Goal: Transaction & Acquisition: Purchase product/service

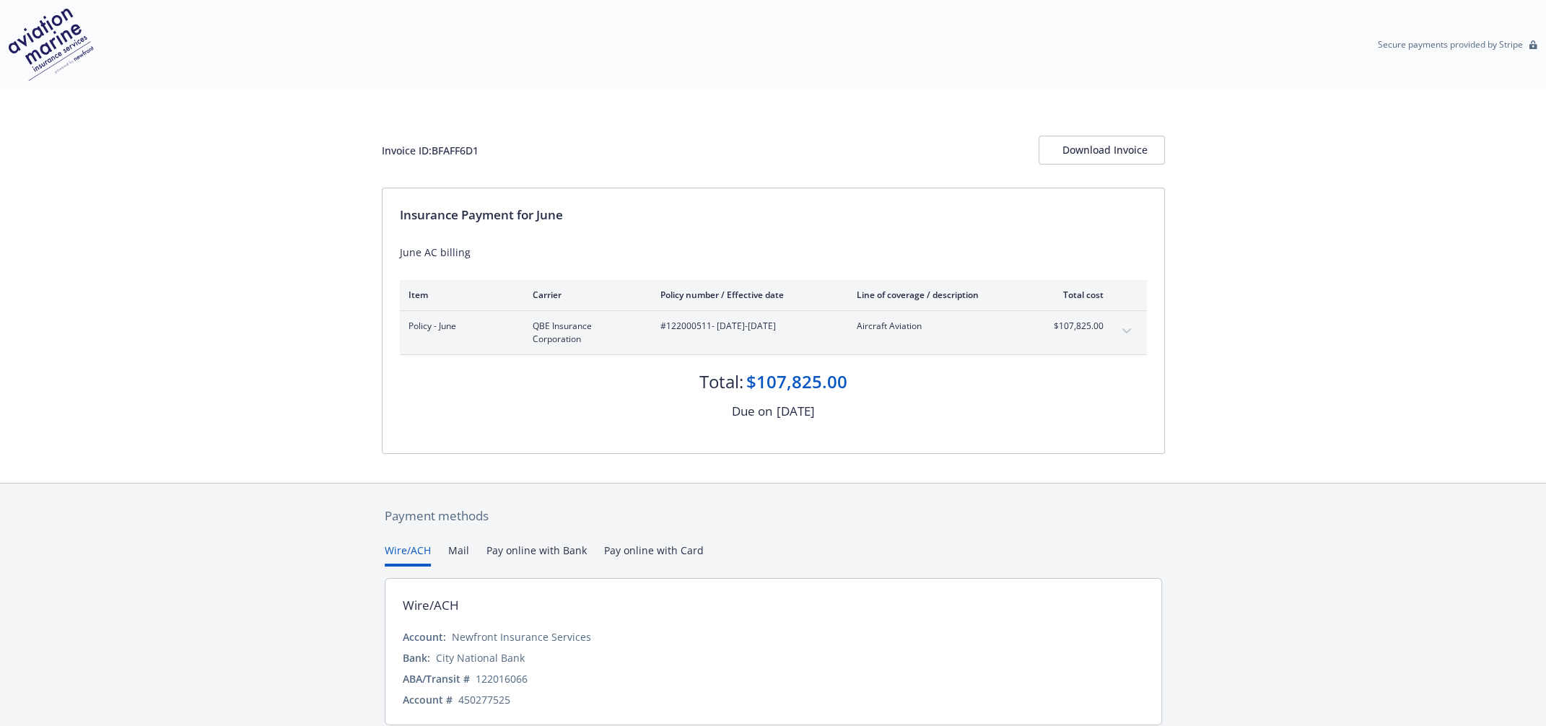
click at [520, 543] on button "Pay online with Bank" at bounding box center [536, 555] width 100 height 24
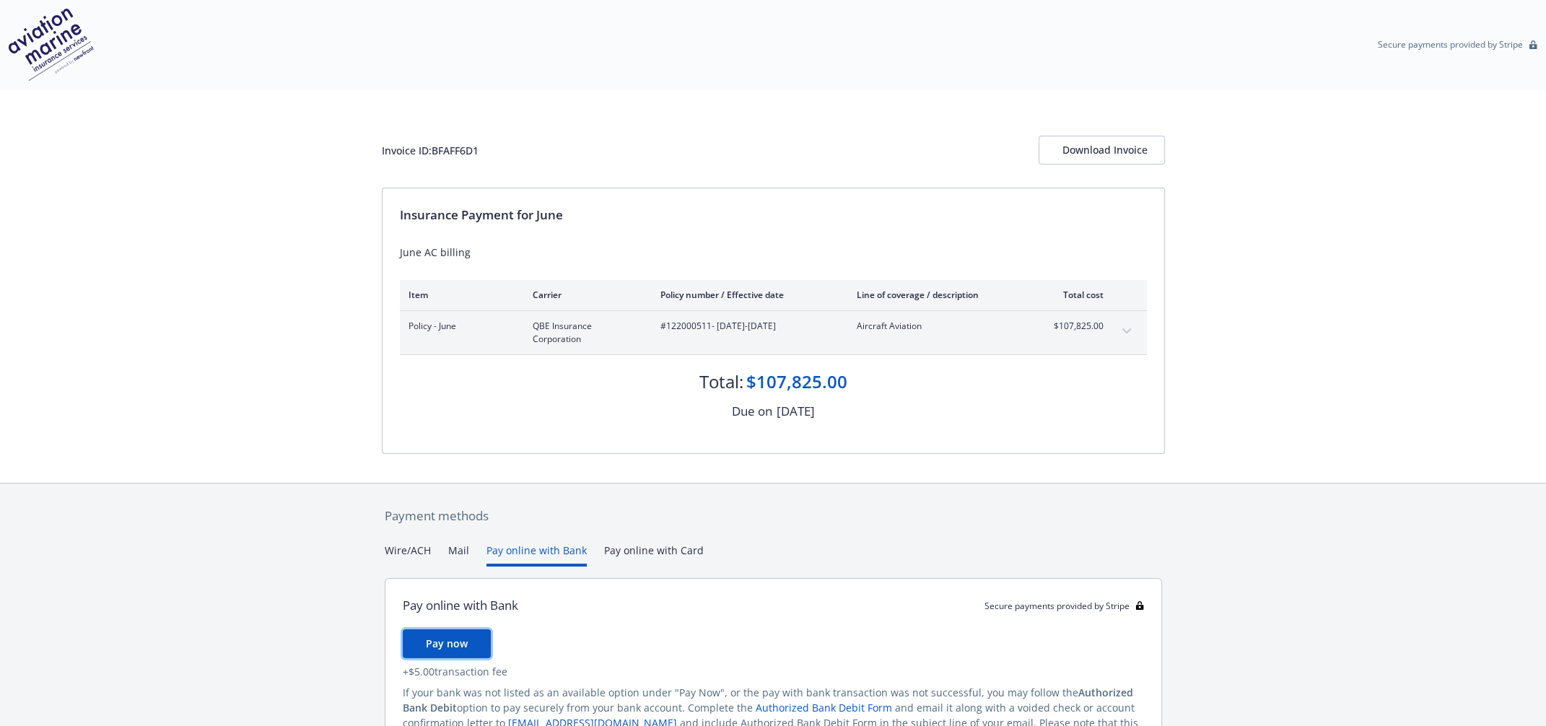
click at [440, 637] on span "Pay now" at bounding box center [447, 644] width 42 height 14
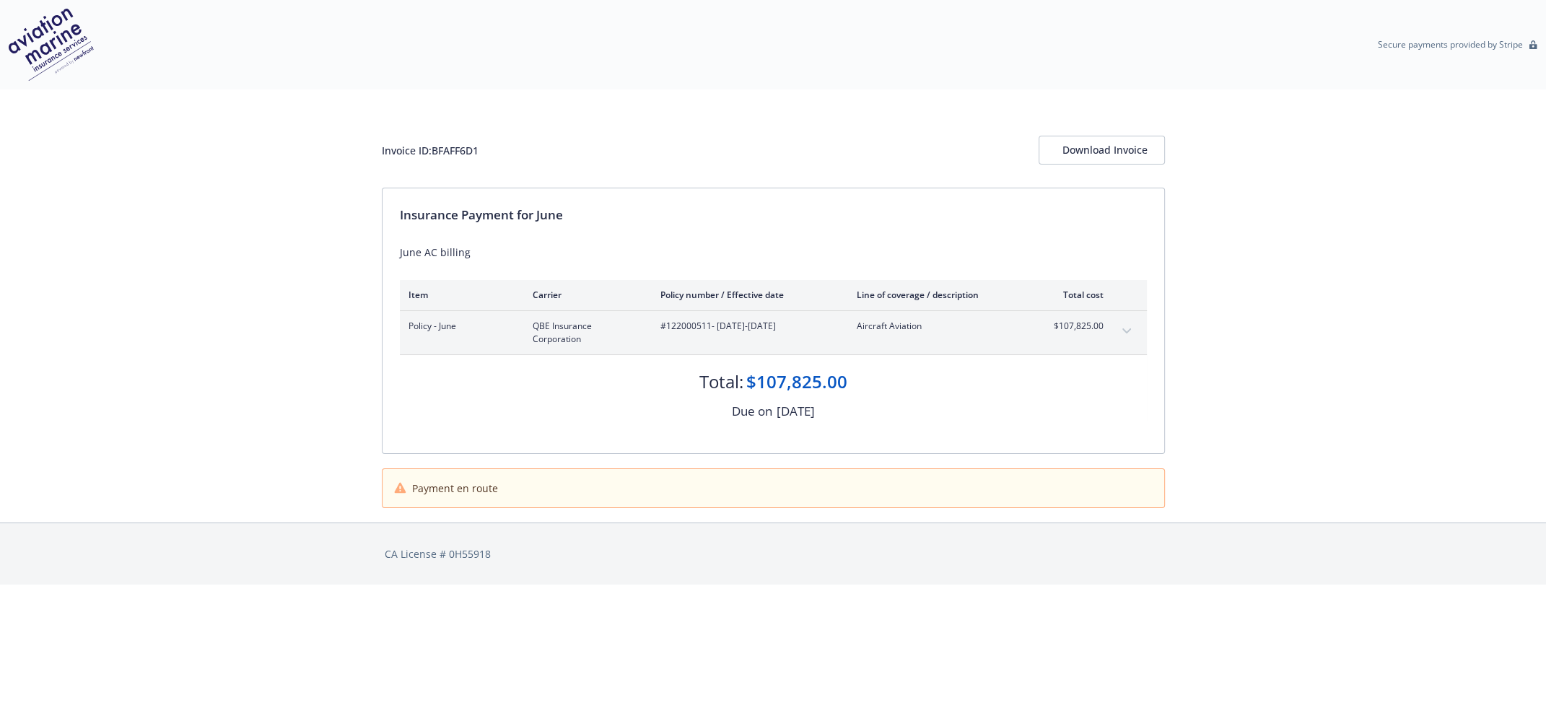
click at [471, 143] on div "Invoice ID: BFAFF6D1" at bounding box center [430, 150] width 97 height 15
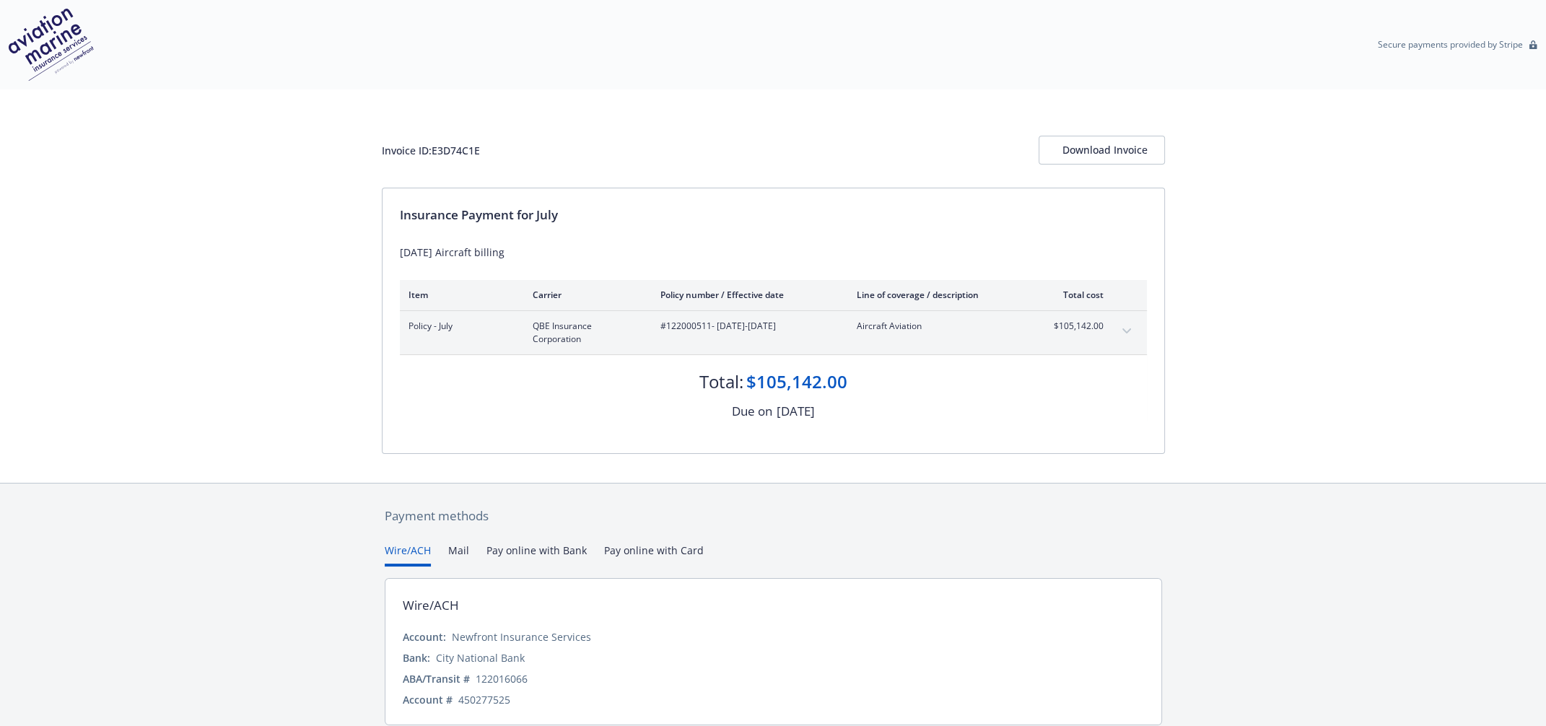
click at [461, 143] on div "Invoice ID: E3D74C1E" at bounding box center [431, 150] width 98 height 15
copy div "E3D74C1E"
click at [516, 543] on button "Pay online with Bank" at bounding box center [536, 555] width 100 height 24
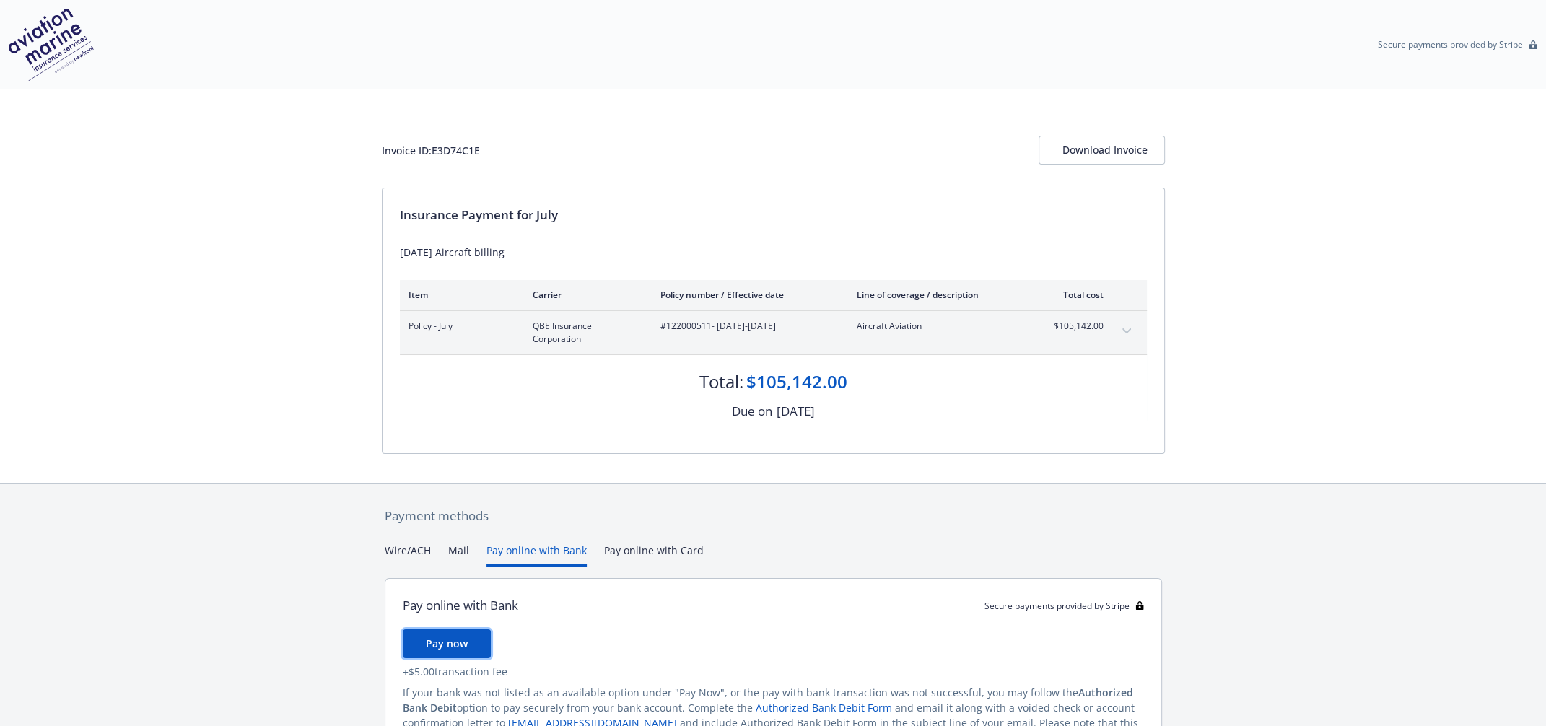
click at [448, 637] on span "Pay now" at bounding box center [447, 644] width 42 height 14
